Goal: Register for event/course

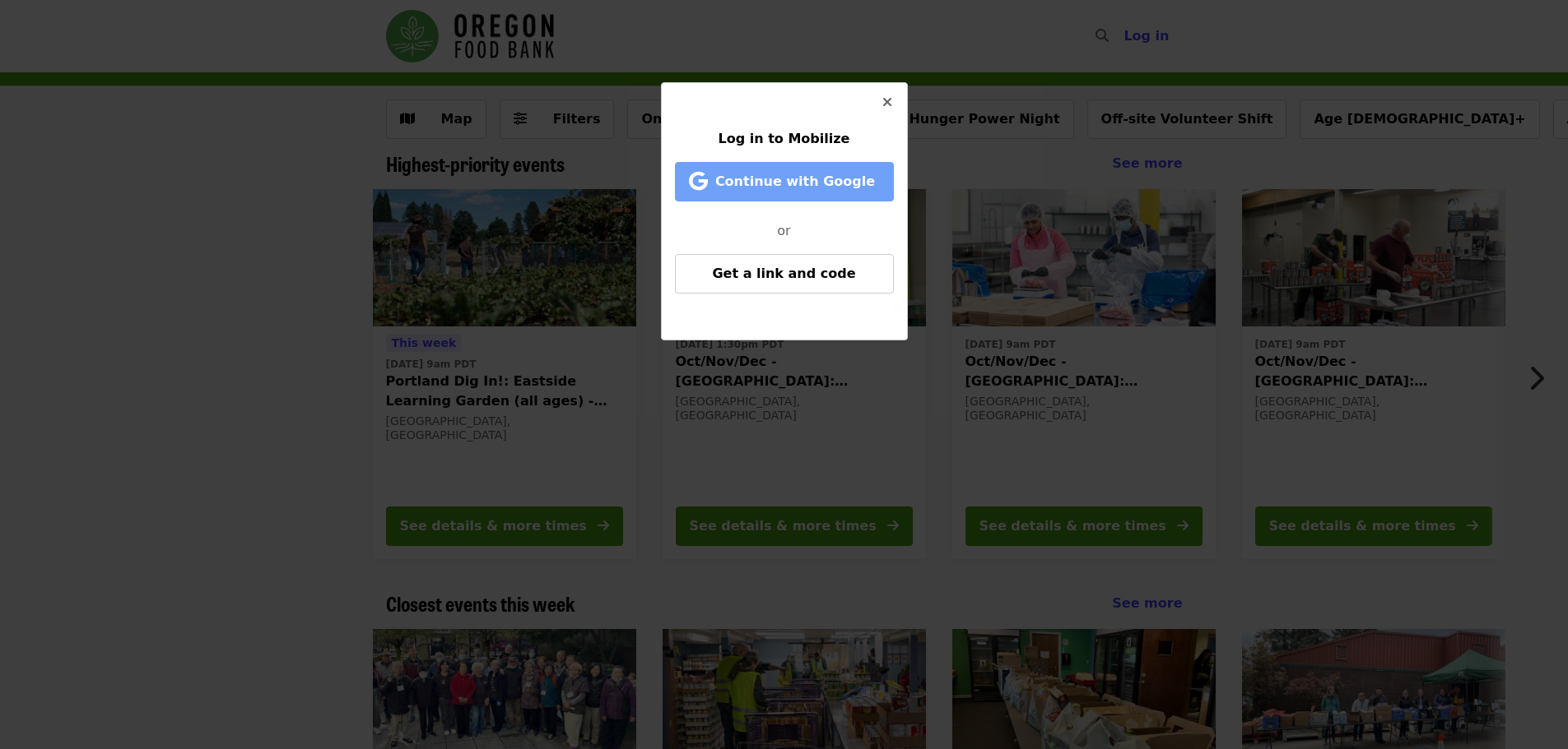
click at [793, 180] on span "Continue with Google" at bounding box center [794, 181] width 160 height 16
click at [779, 179] on span "Continue with Google" at bounding box center [794, 181] width 160 height 16
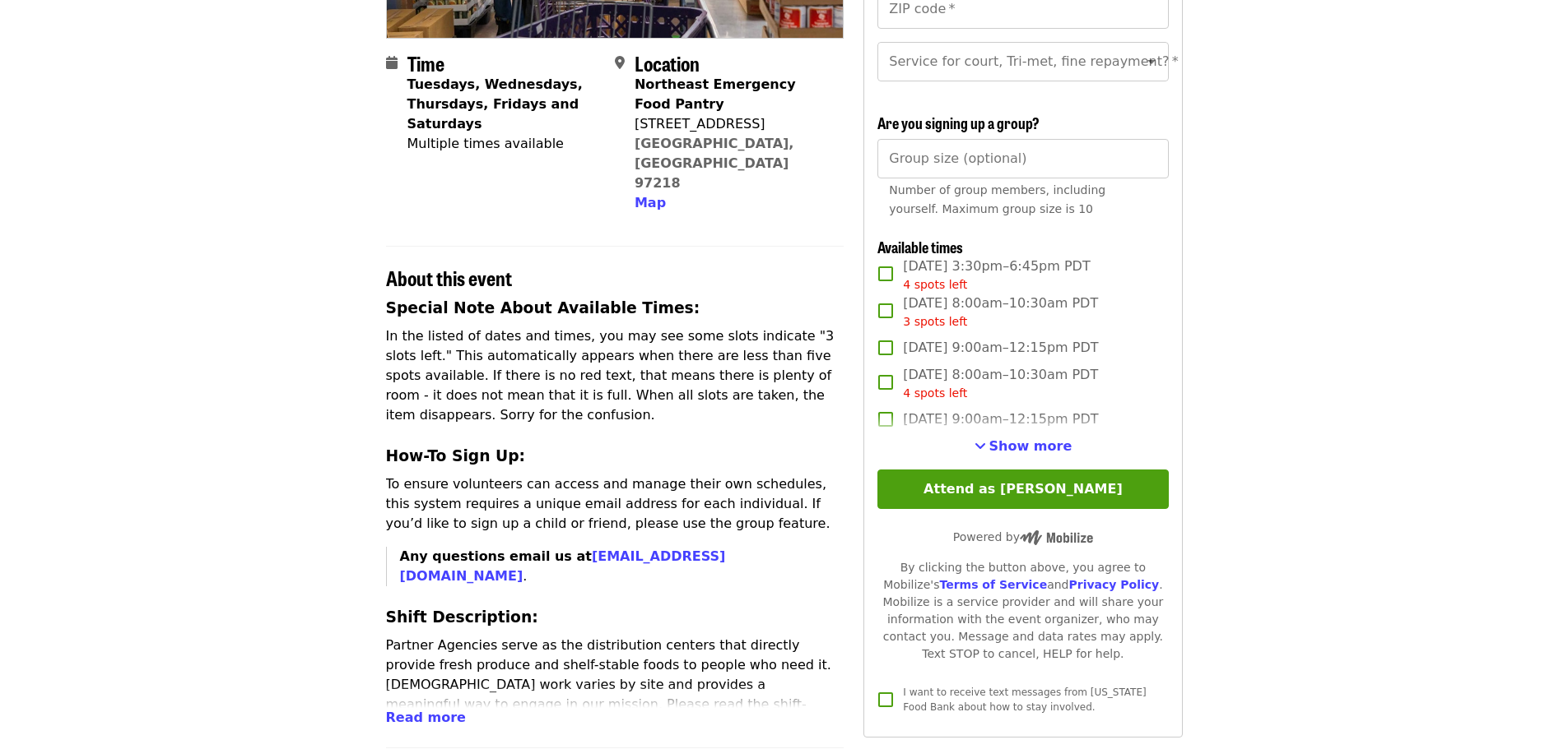
scroll to position [411, 0]
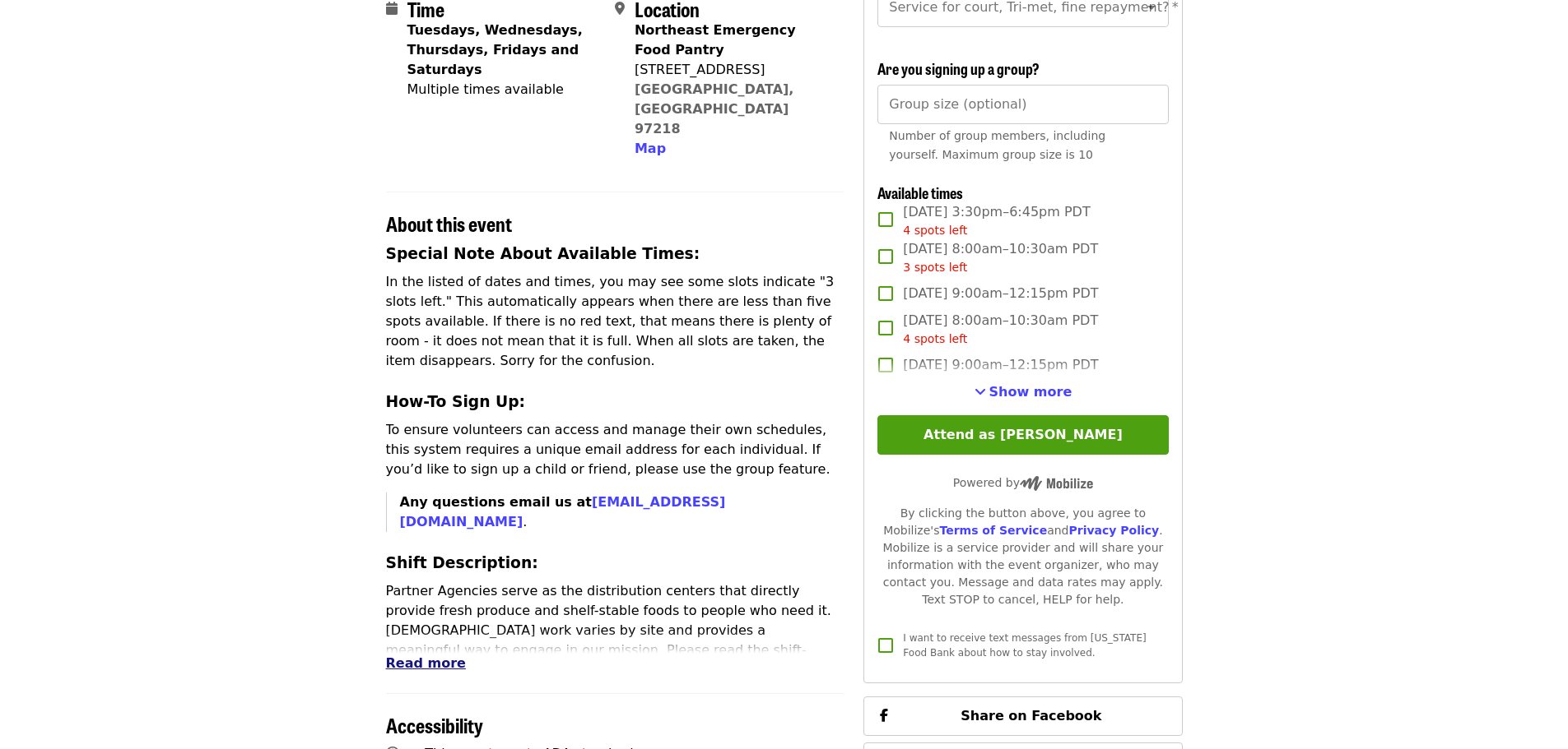
click at [429, 656] on span "Read more" at bounding box center [425, 663] width 79 height 16
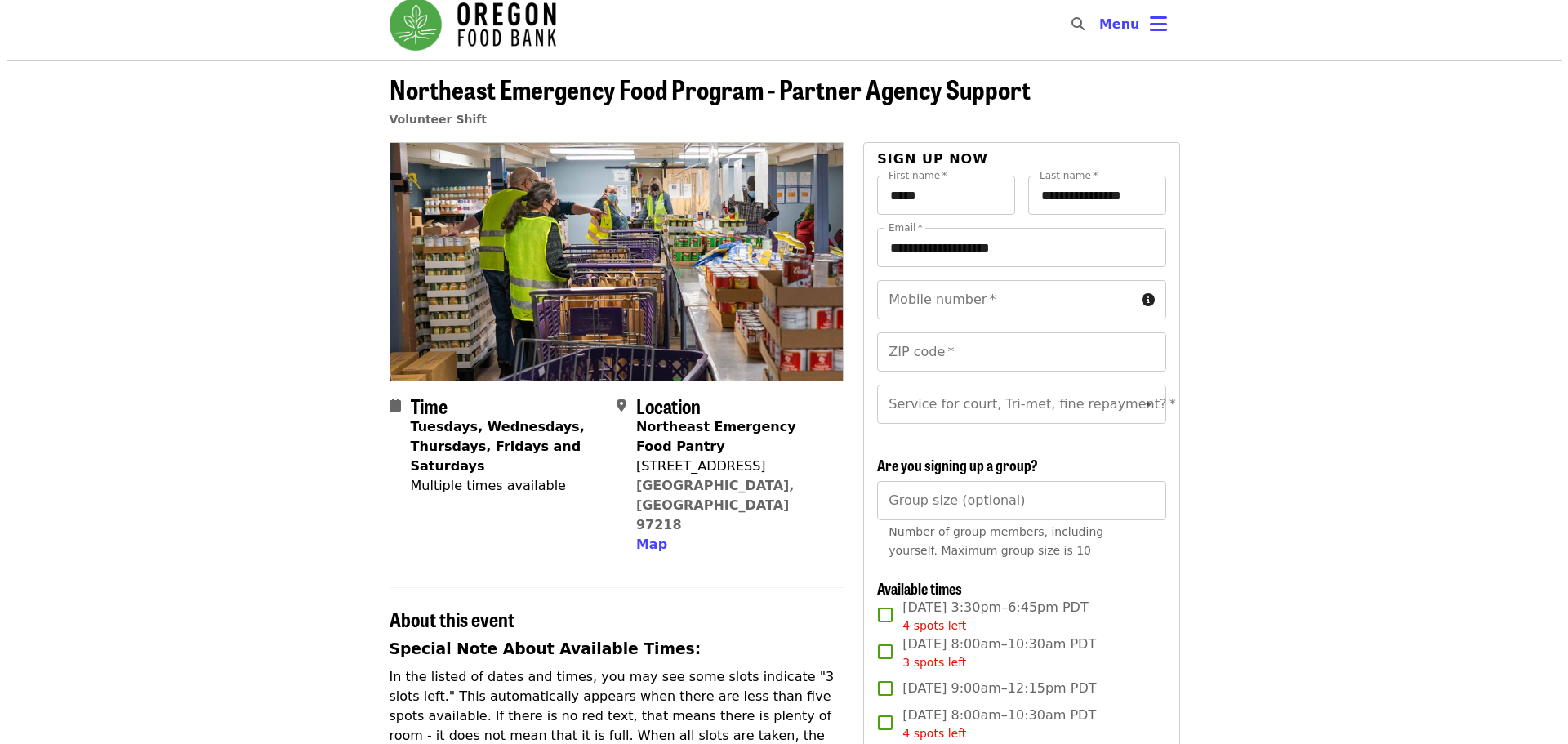
scroll to position [0, 0]
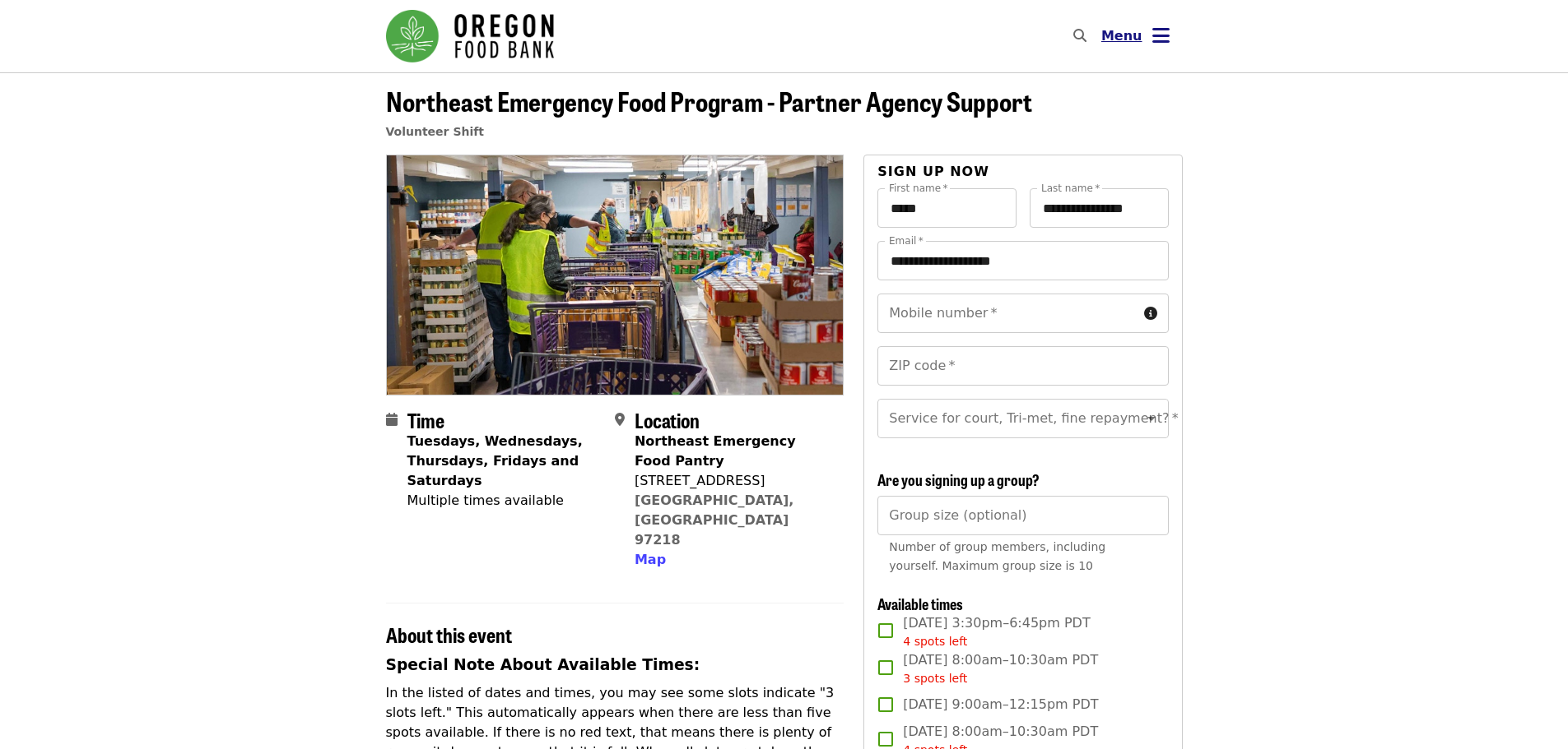
click at [1153, 36] on icon "bars icon" at bounding box center [1160, 36] width 17 height 24
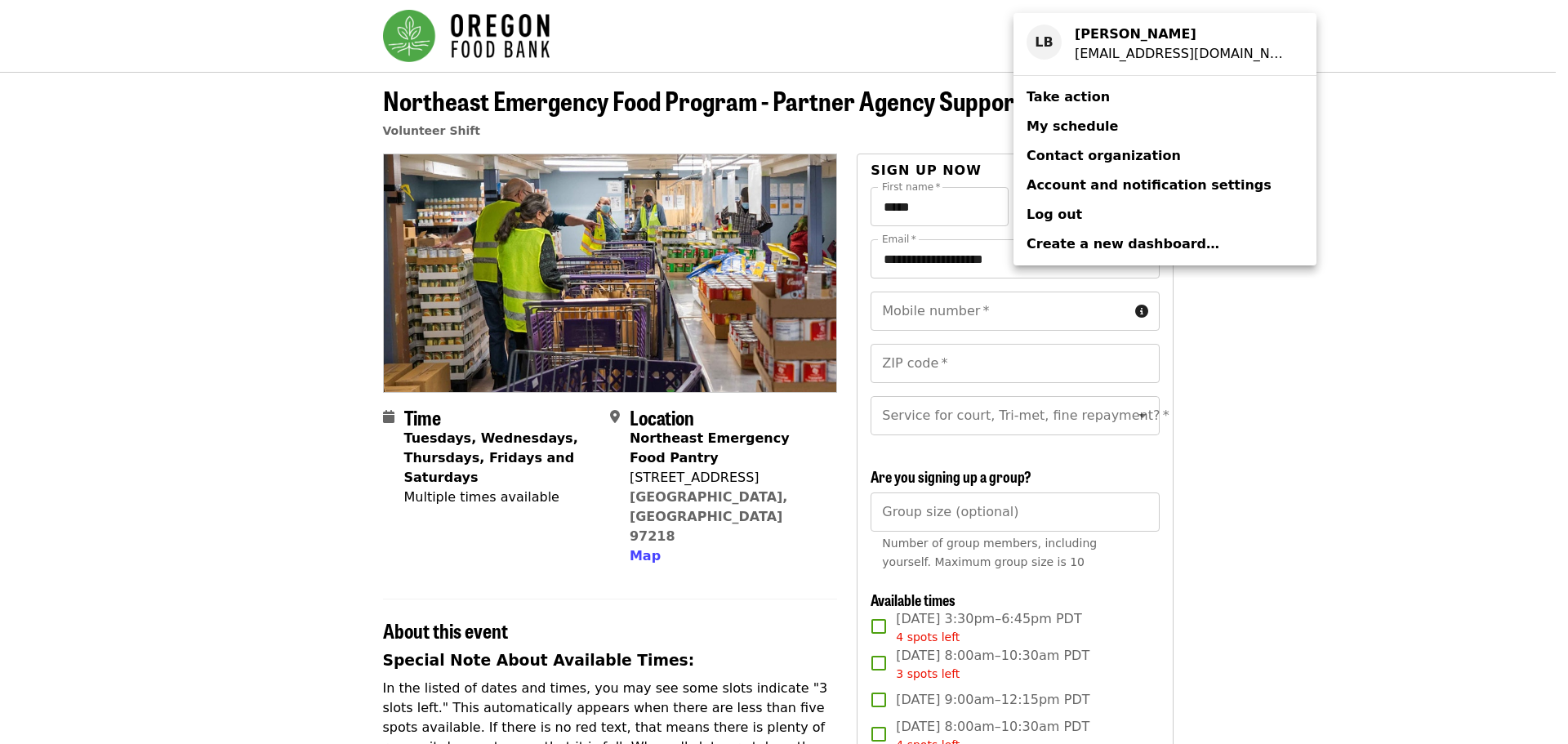
click at [1068, 128] on span "My schedule" at bounding box center [1072, 126] width 91 height 15
